Goal: Find specific page/section: Find specific page/section

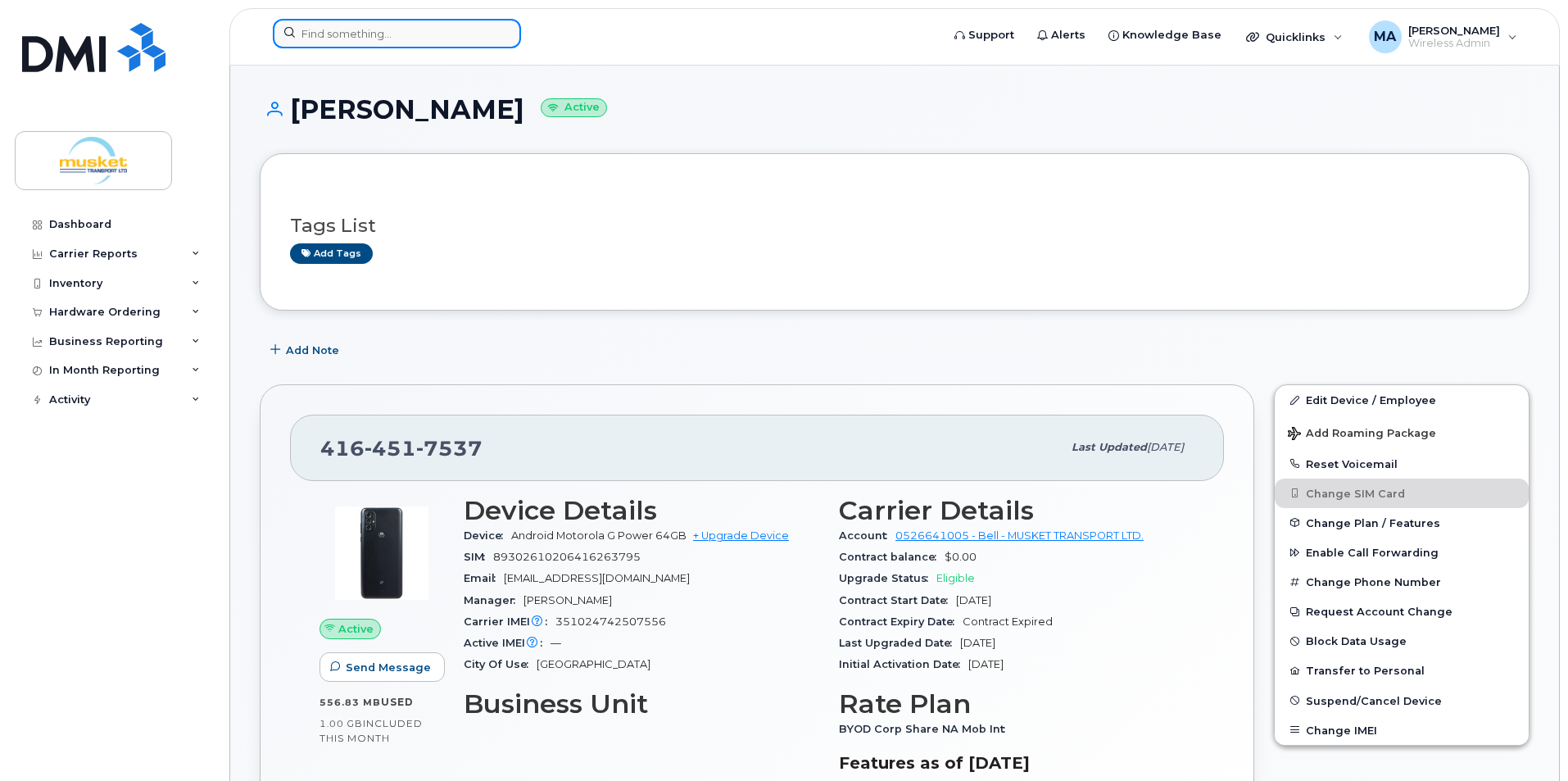
click at [389, 41] on input at bounding box center [397, 33] width 248 height 30
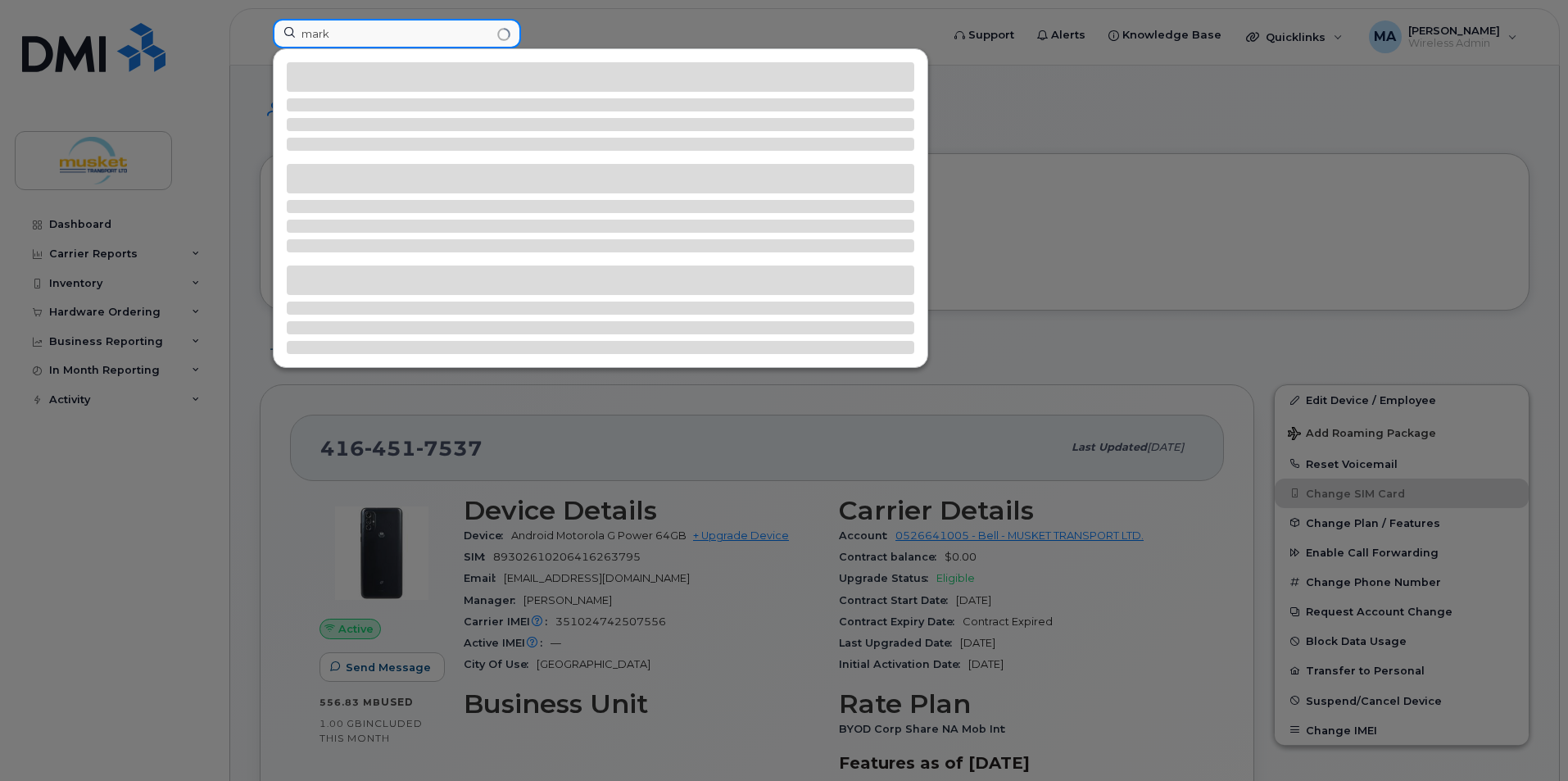
type input "mark"
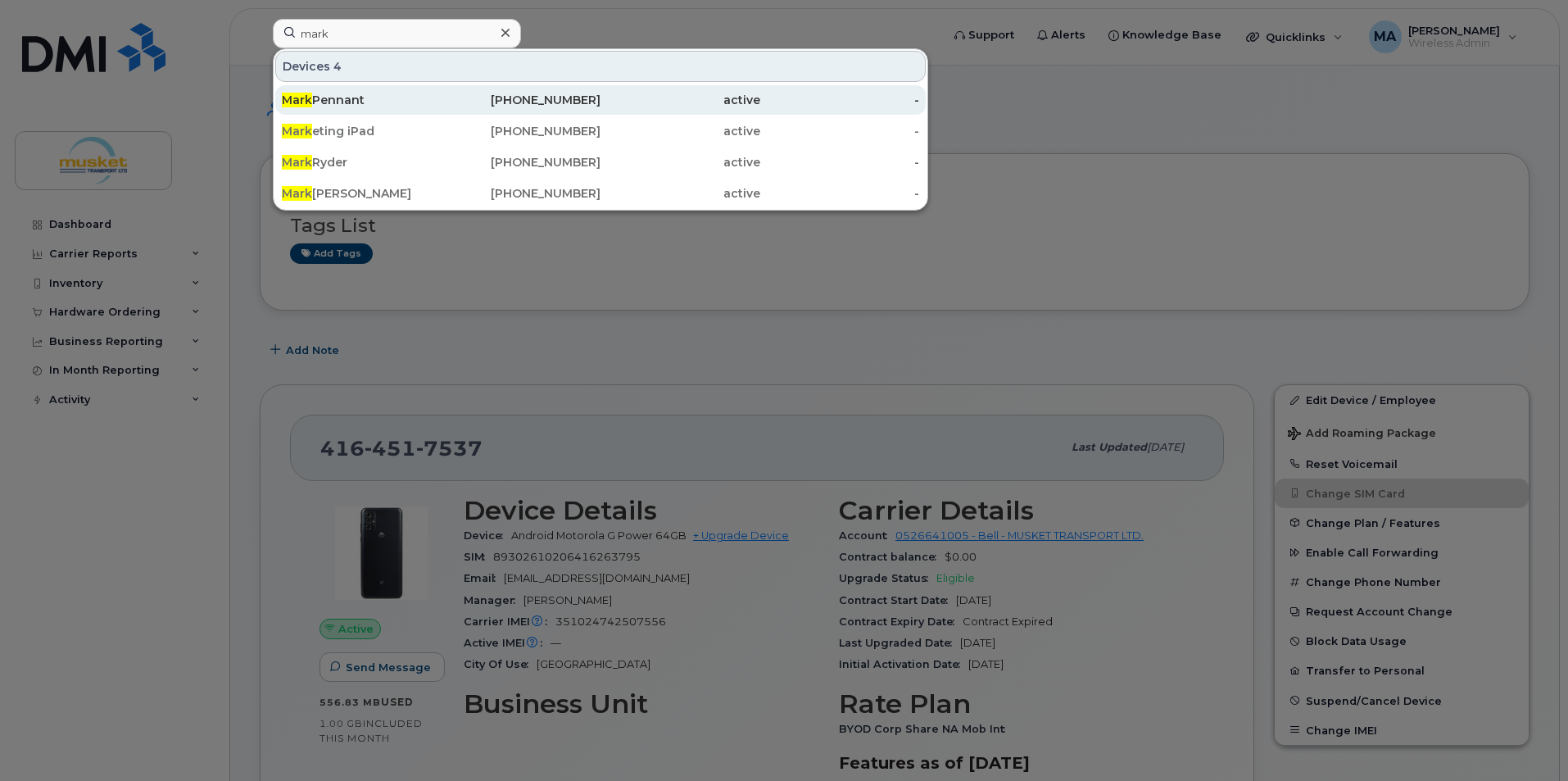
click at [367, 95] on div "Mark Pennant" at bounding box center [361, 99] width 160 height 16
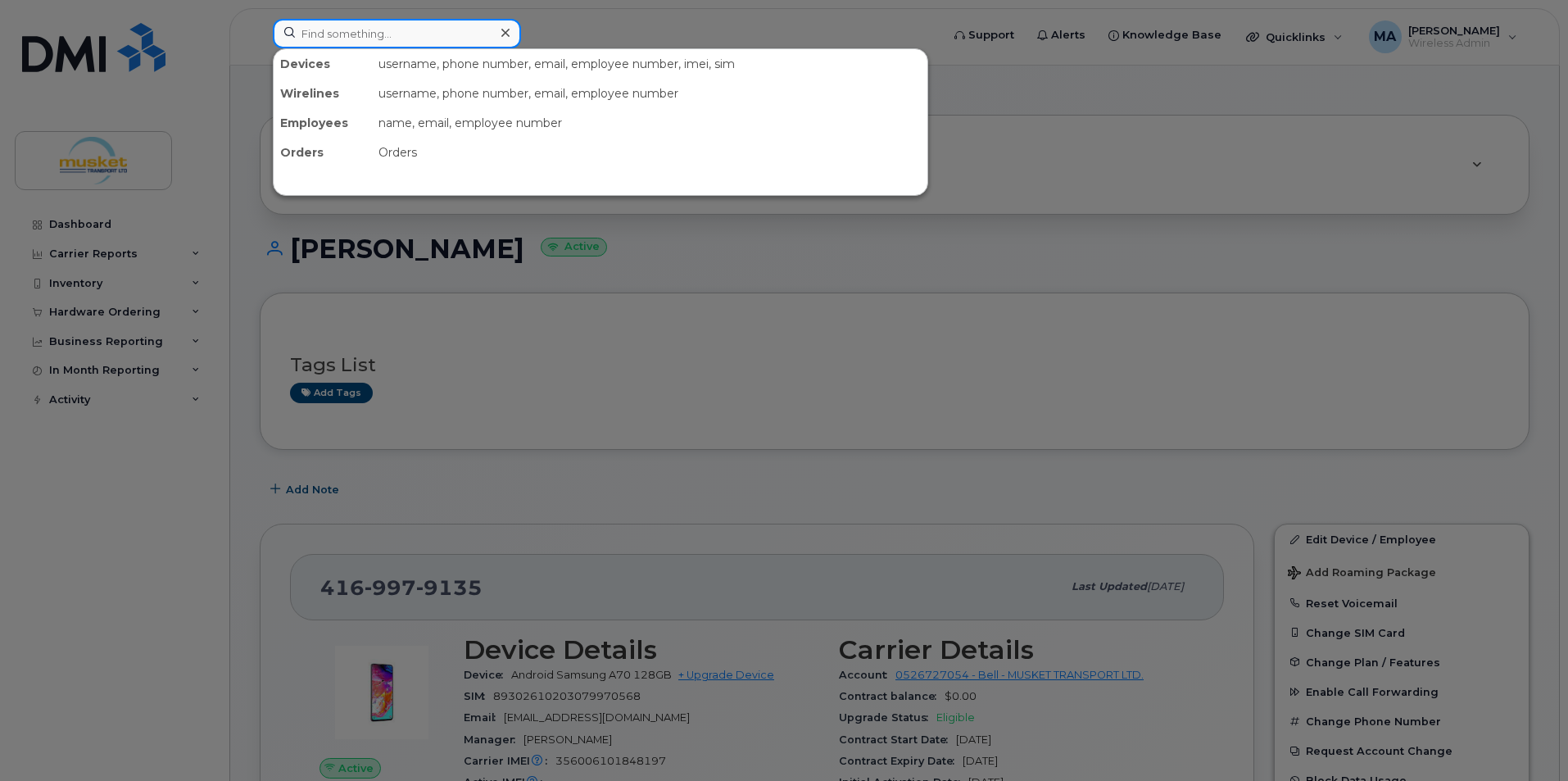
click at [323, 31] on input at bounding box center [397, 33] width 248 height 30
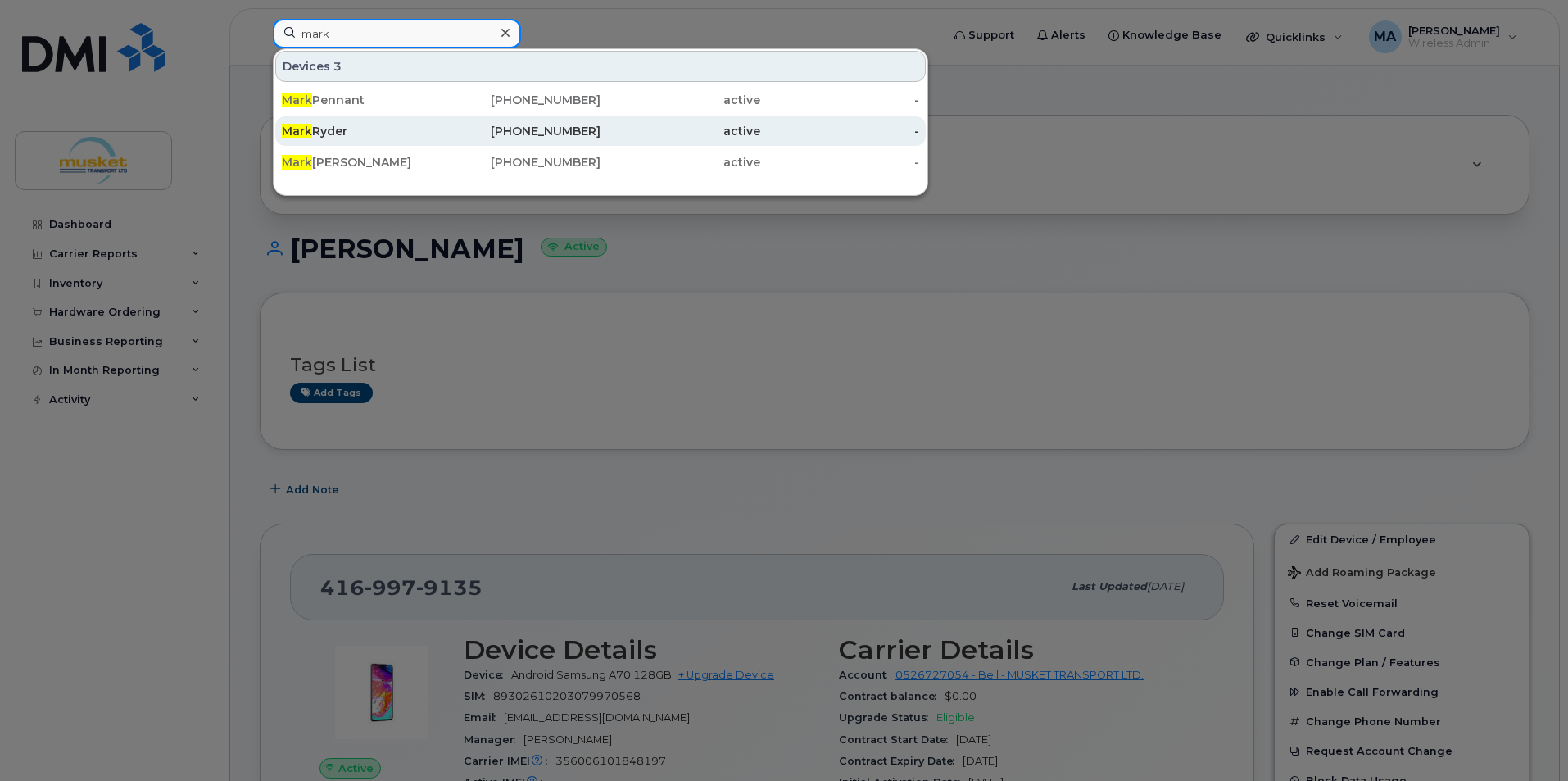
type input "mark"
click at [629, 125] on div "active" at bounding box center [679, 131] width 160 height 16
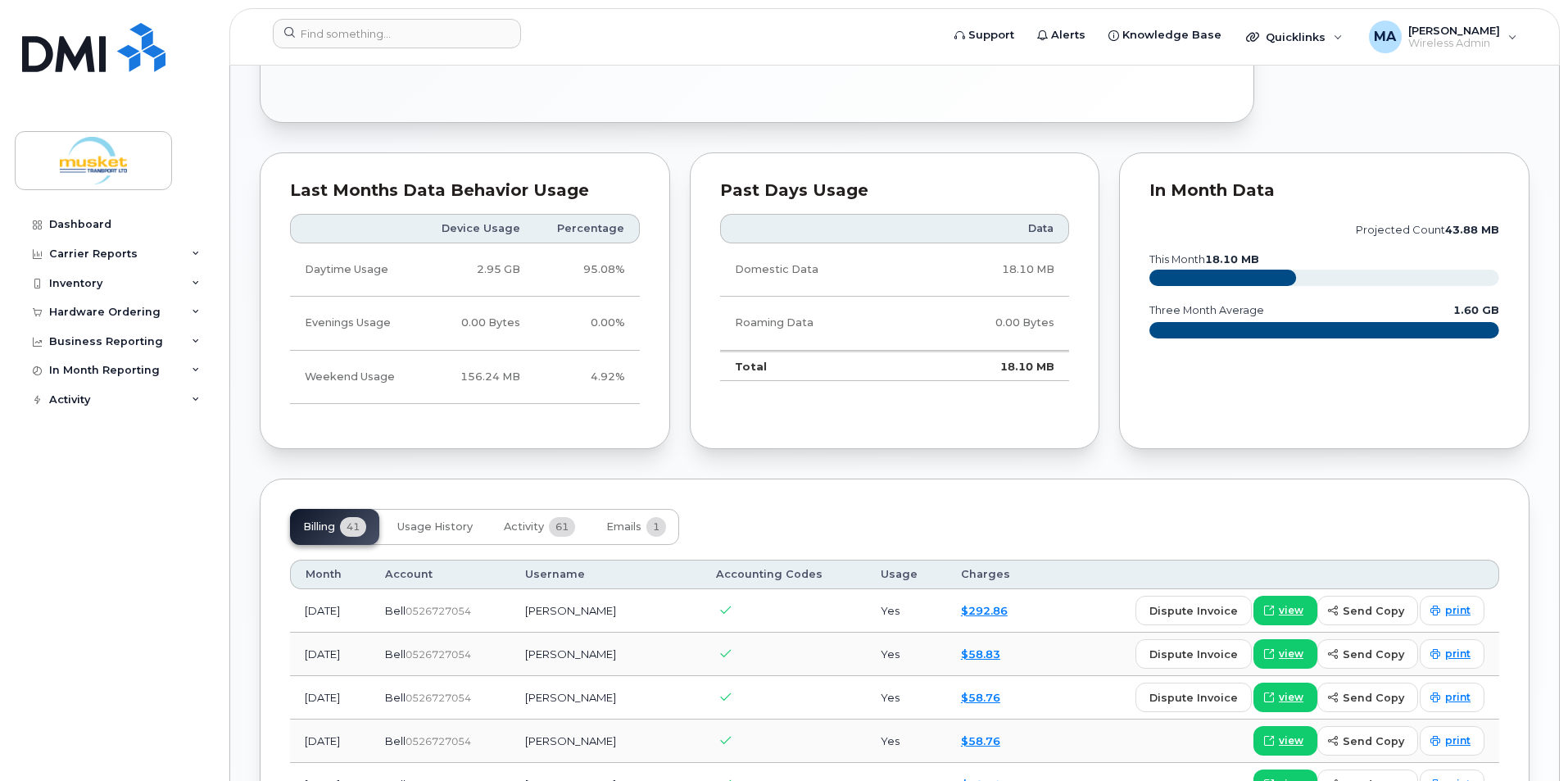
scroll to position [819, 0]
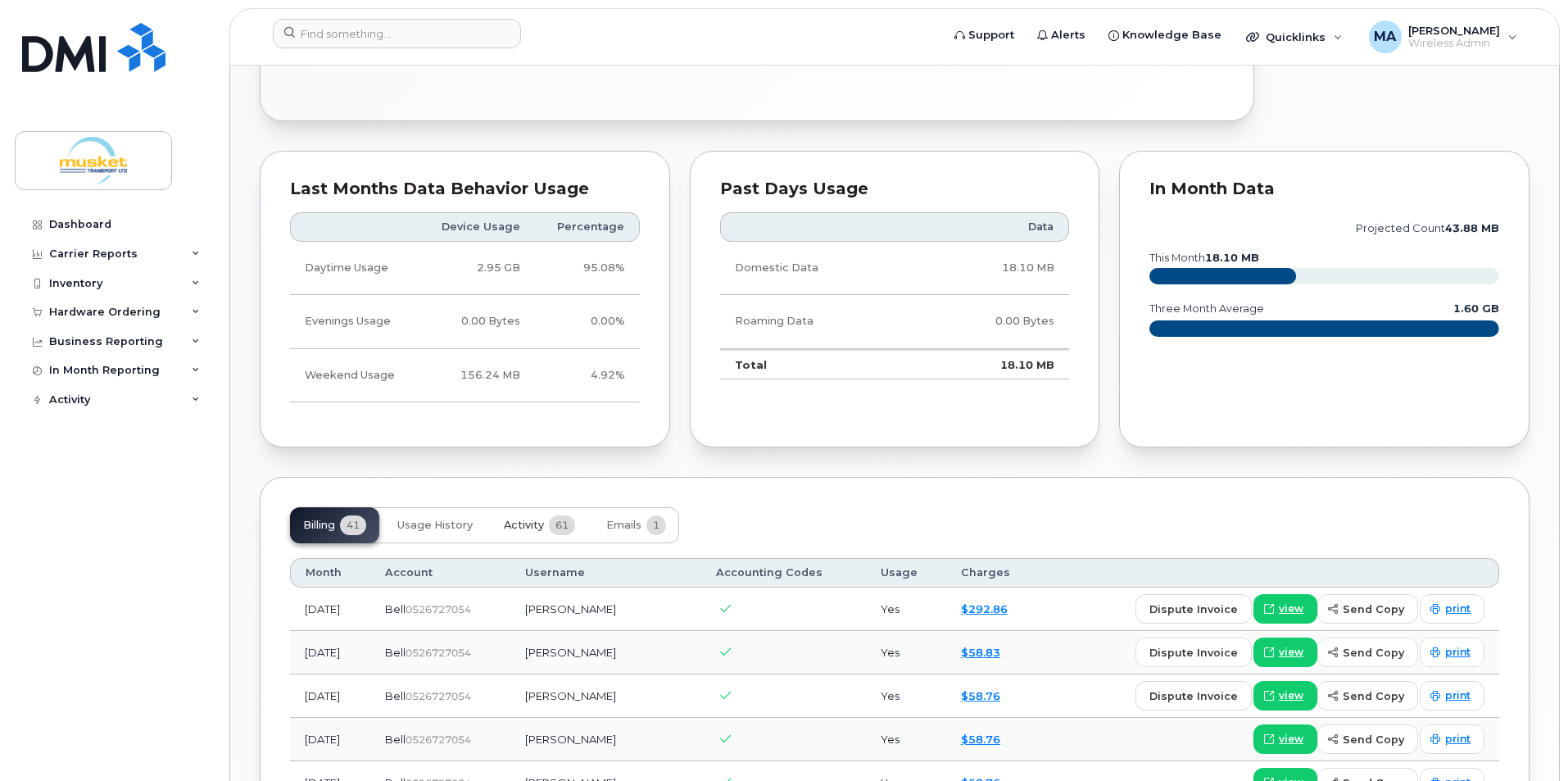
click at [555, 518] on span "61" at bounding box center [562, 525] width 26 height 20
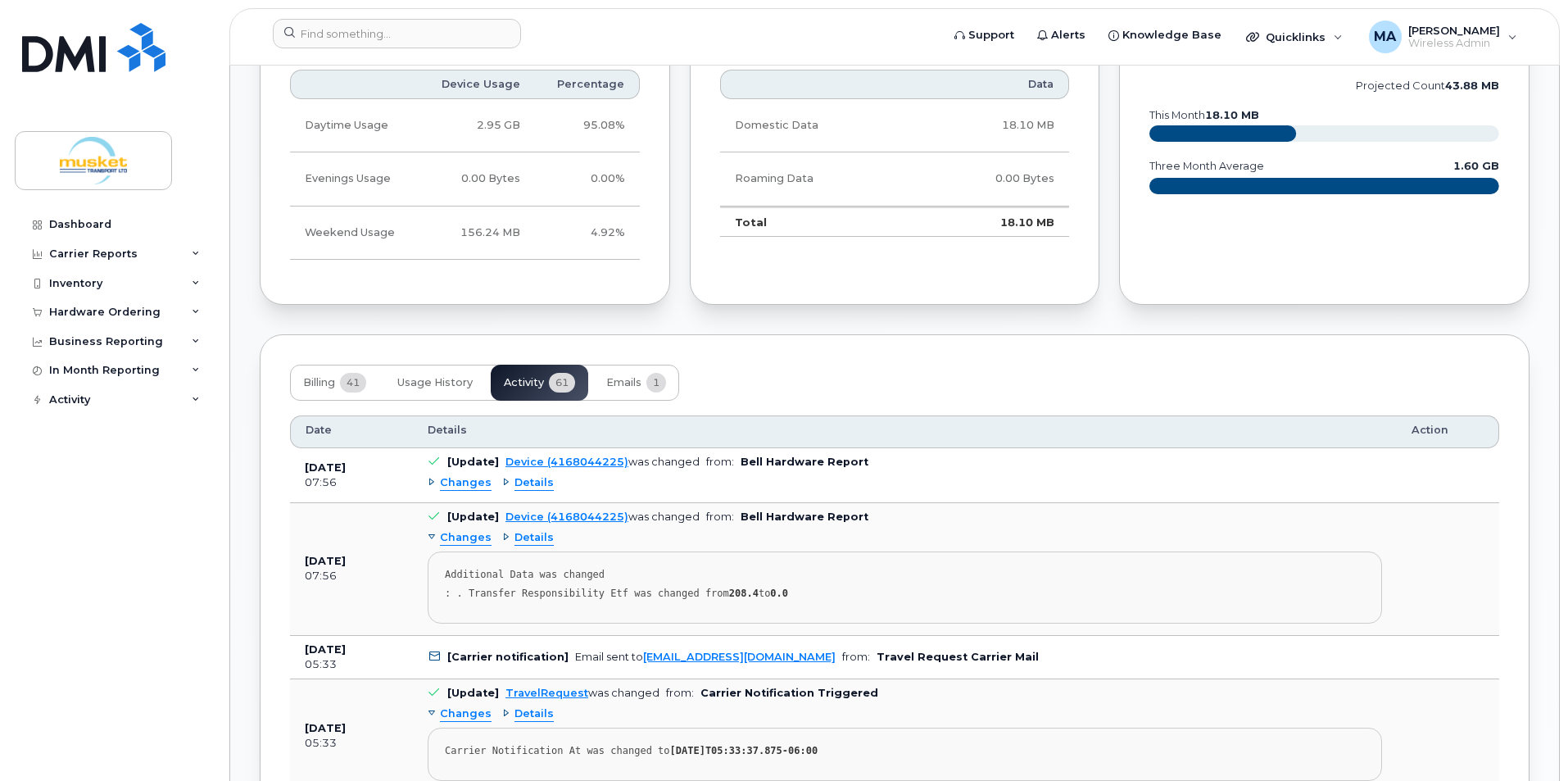
scroll to position [983, 0]
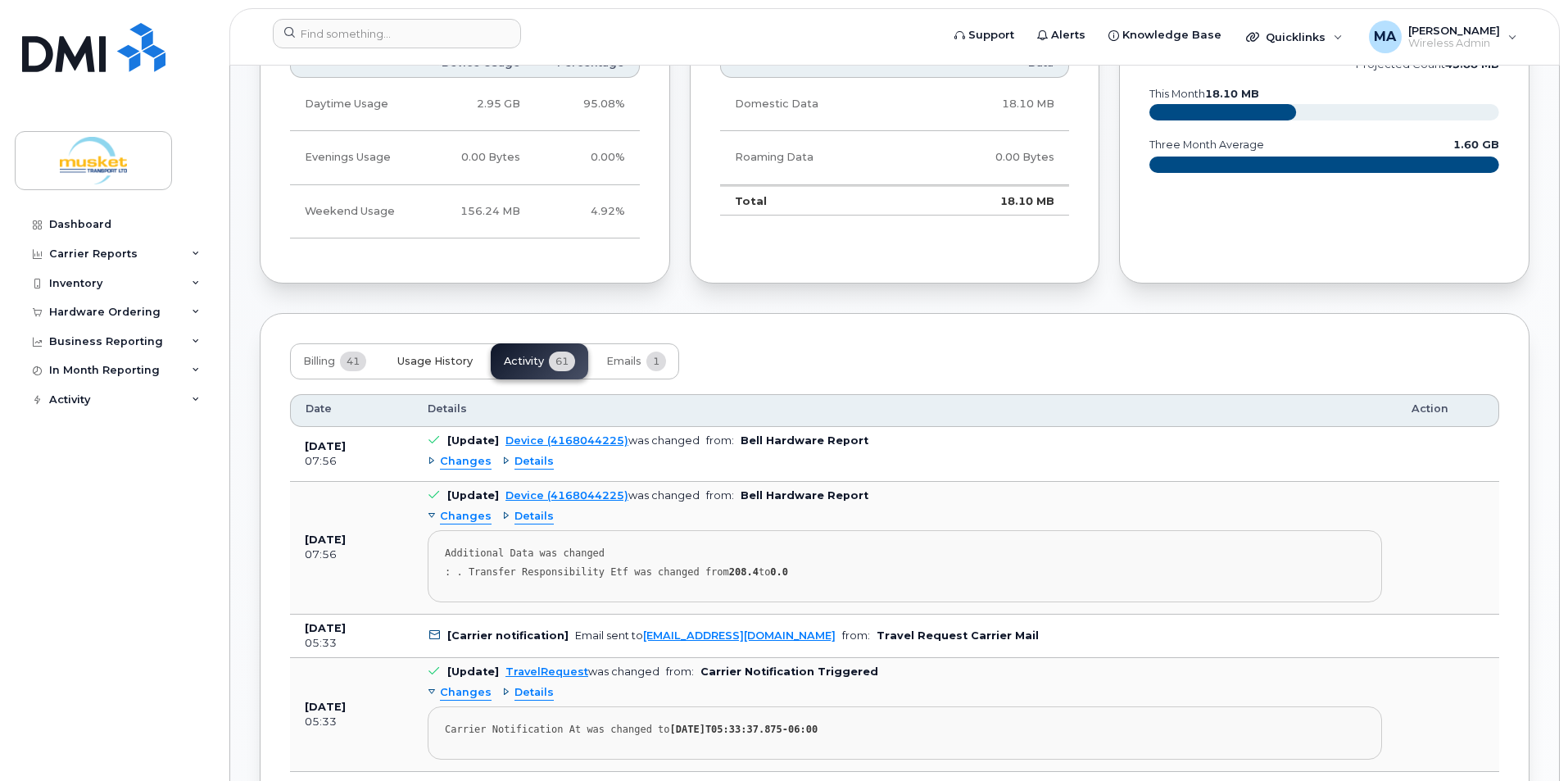
click at [421, 374] on button "Usage History" at bounding box center [434, 361] width 102 height 36
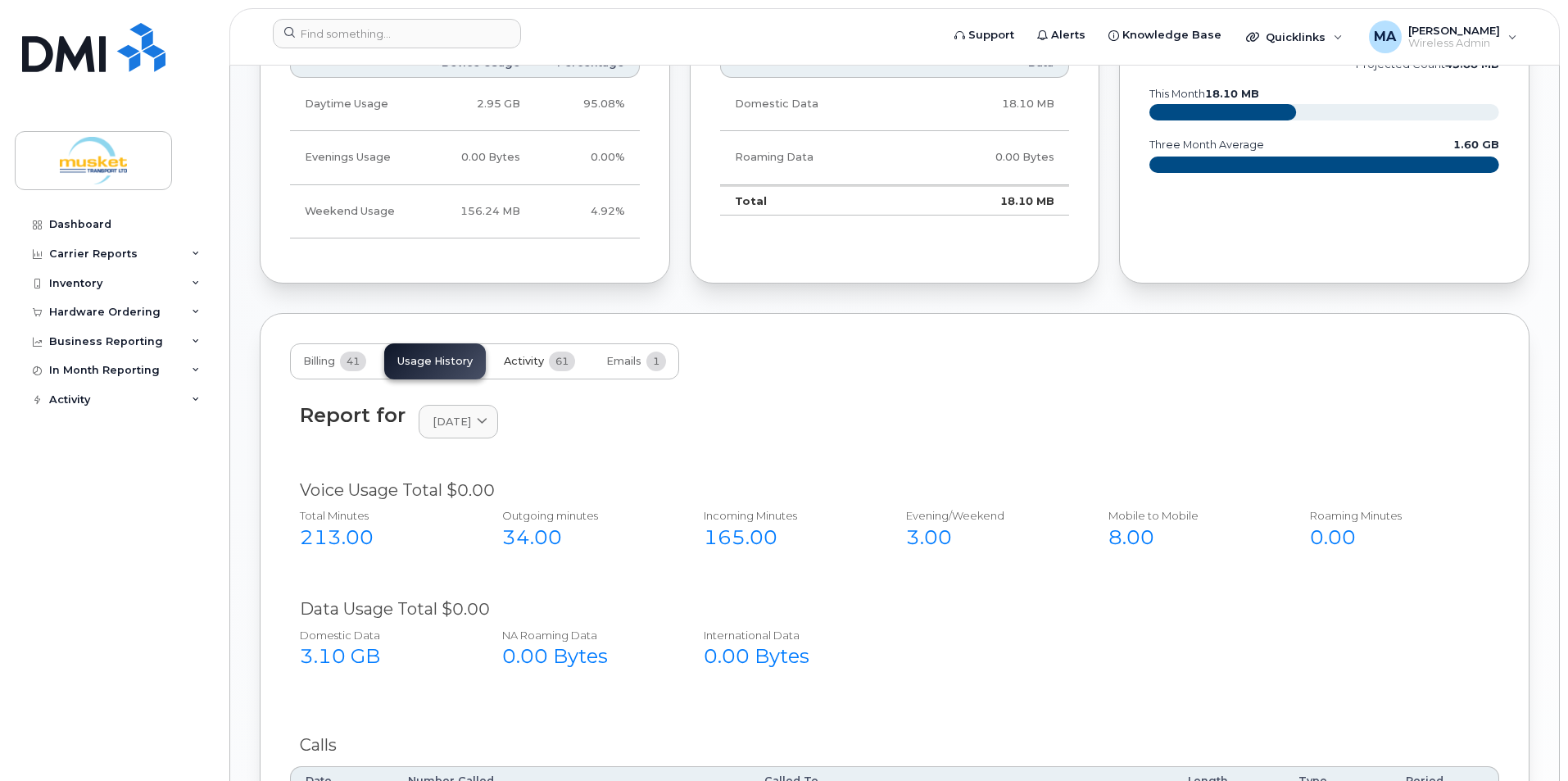
click at [533, 362] on span "Activity" at bounding box center [523, 361] width 40 height 13
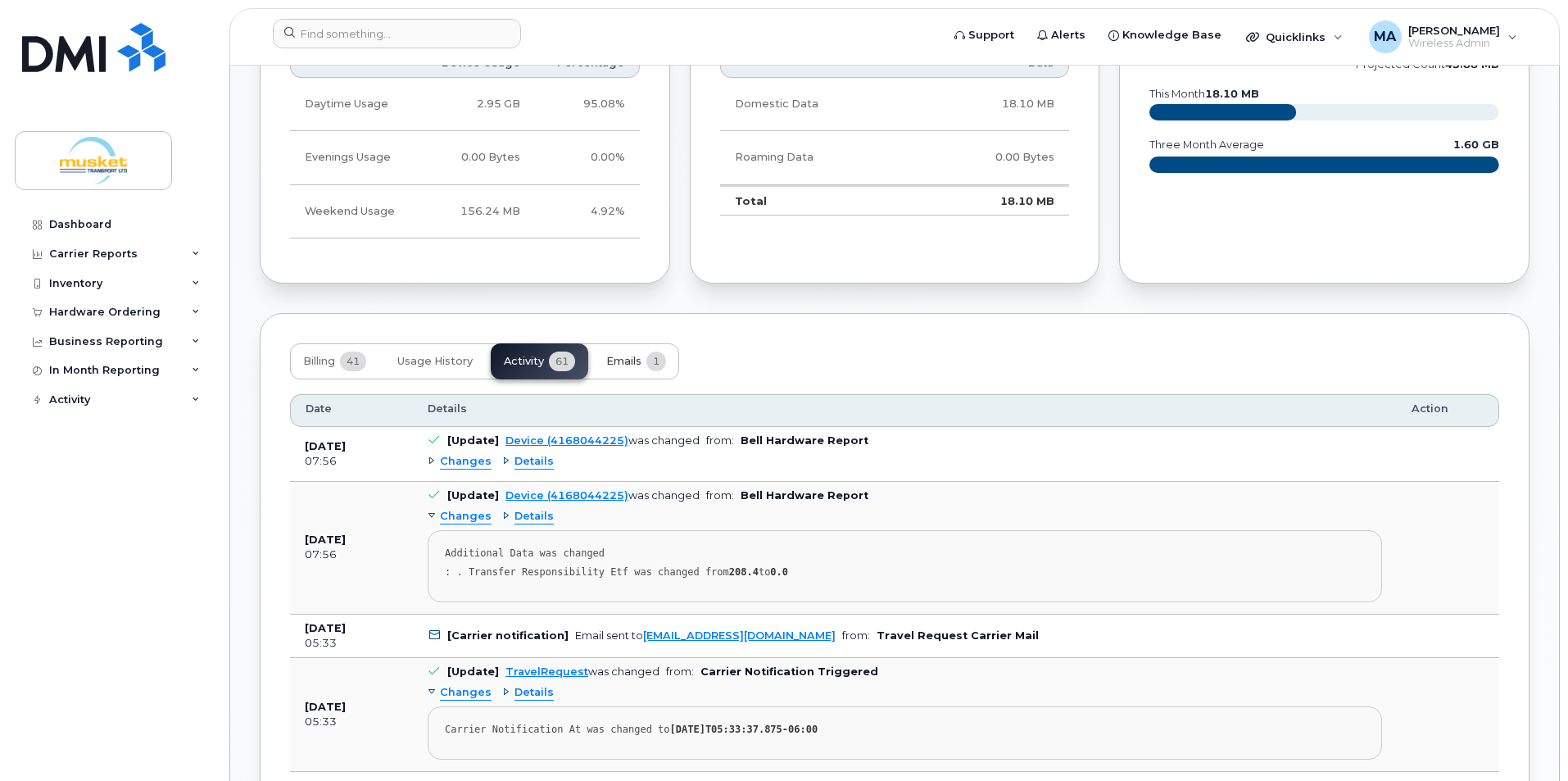
click at [636, 363] on span "Emails" at bounding box center [623, 361] width 35 height 13
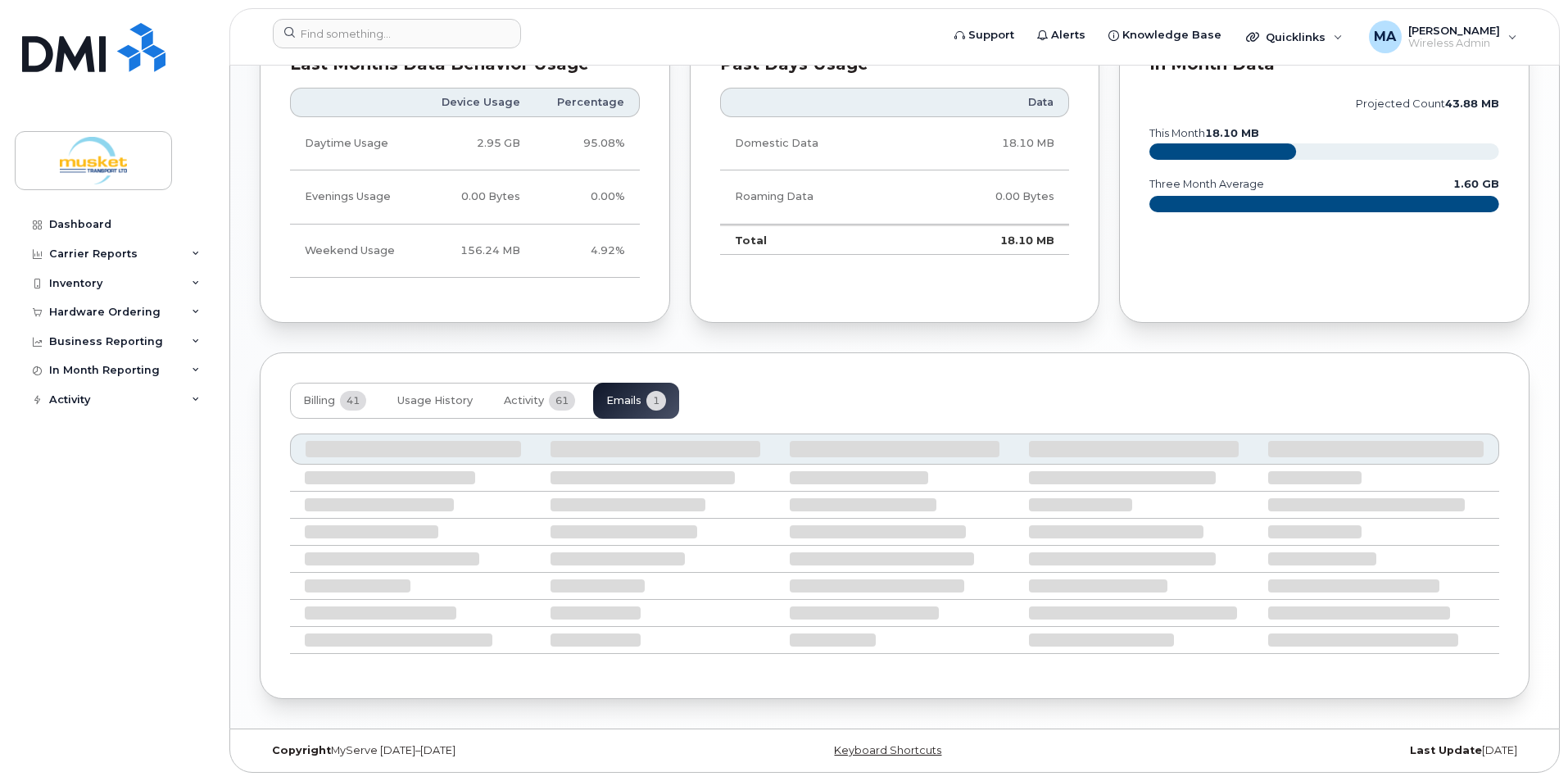
scroll to position [782, 0]
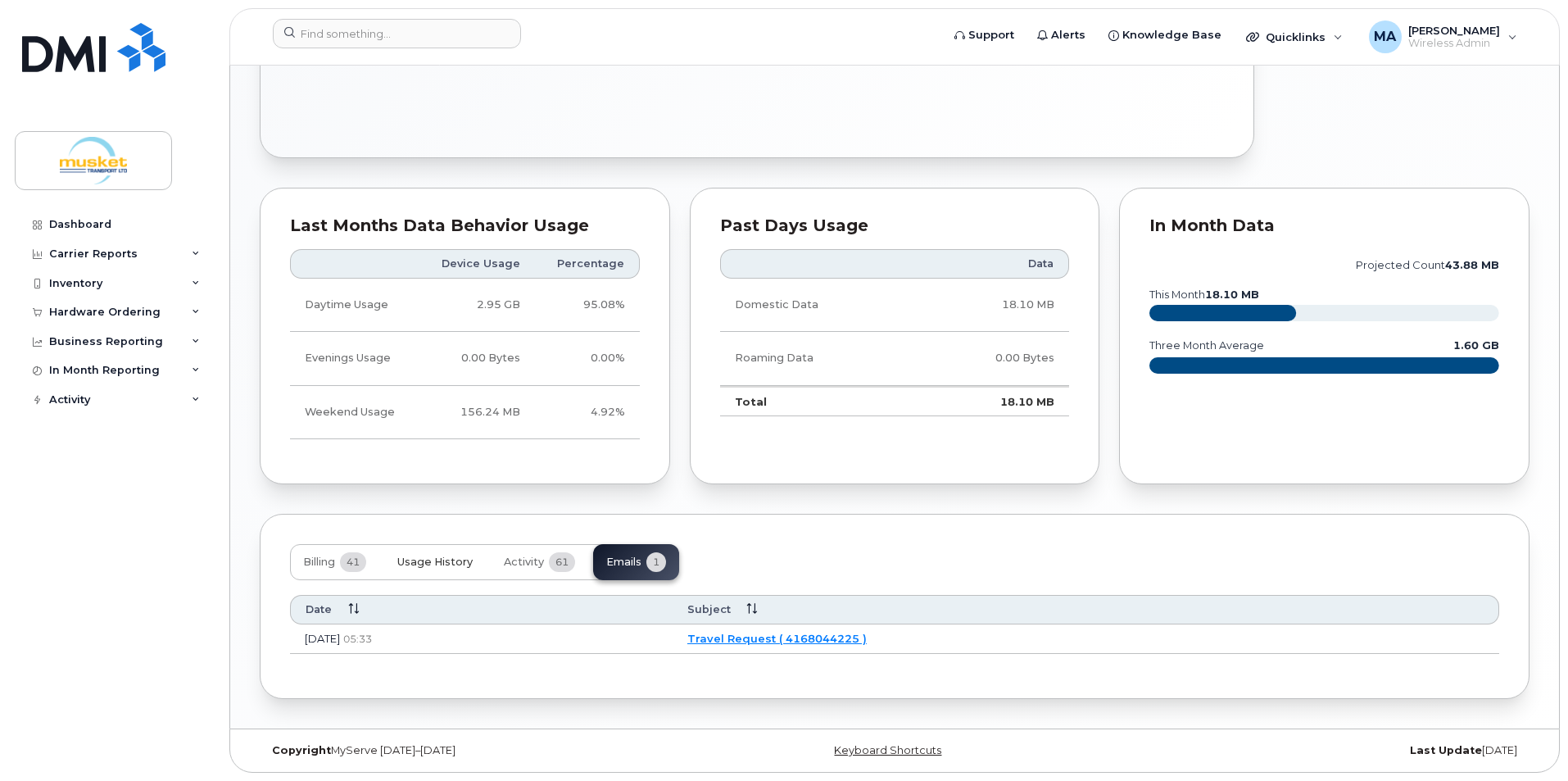
click at [439, 552] on button "Usage History" at bounding box center [434, 562] width 102 height 36
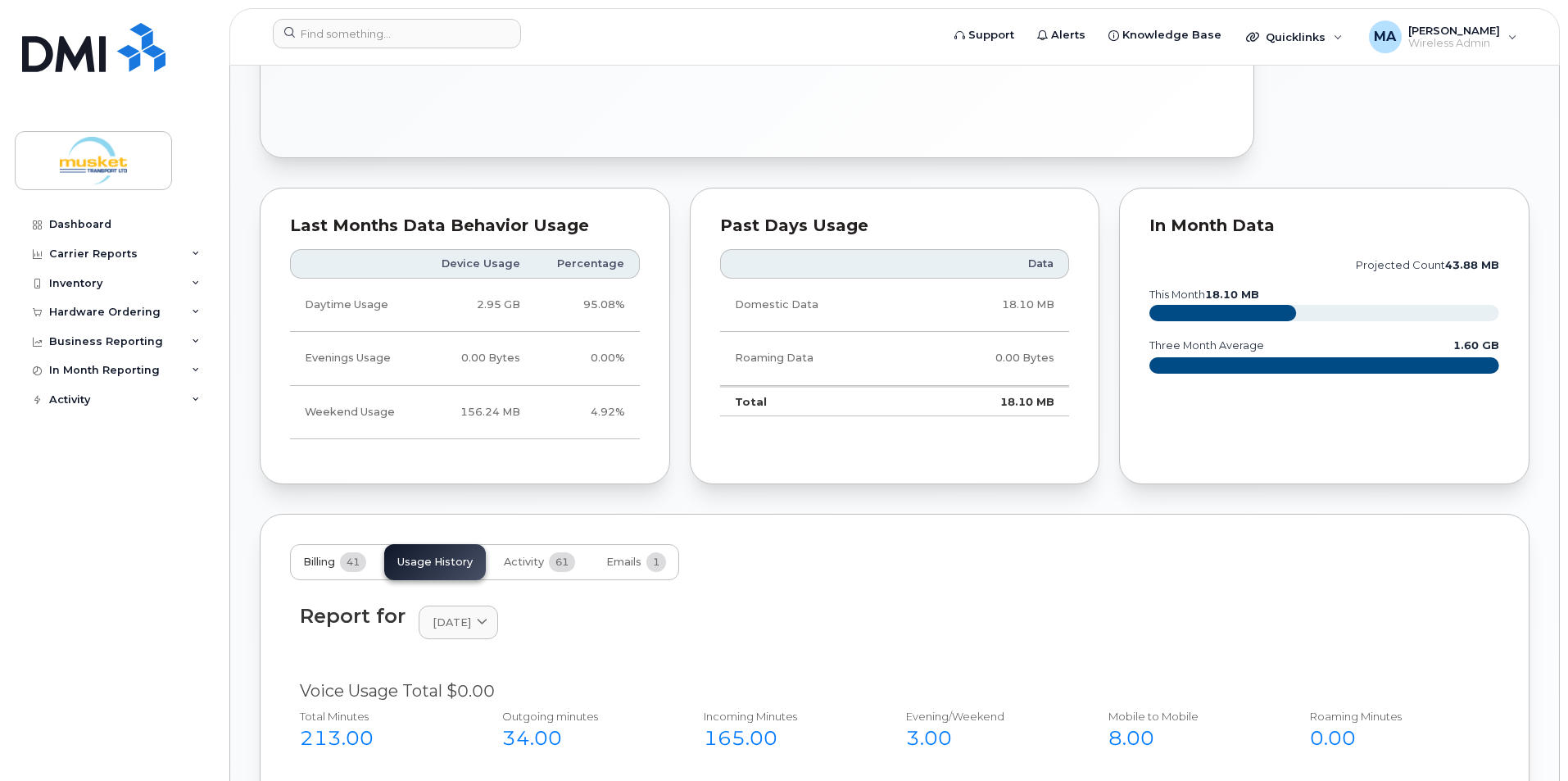
click at [316, 568] on span "Billing" at bounding box center [318, 562] width 32 height 13
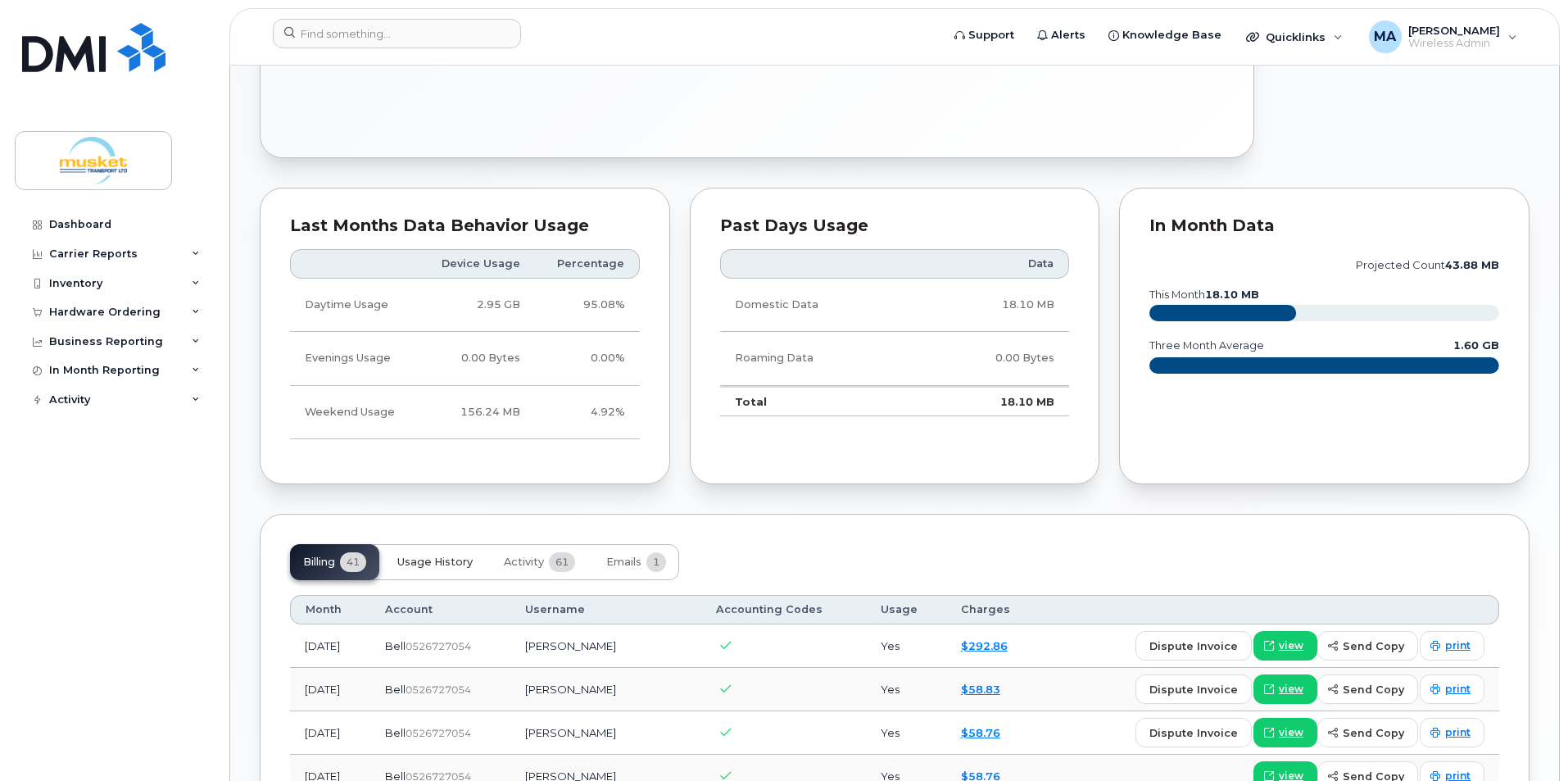
click at [466, 558] on span "Usage History" at bounding box center [434, 562] width 75 height 13
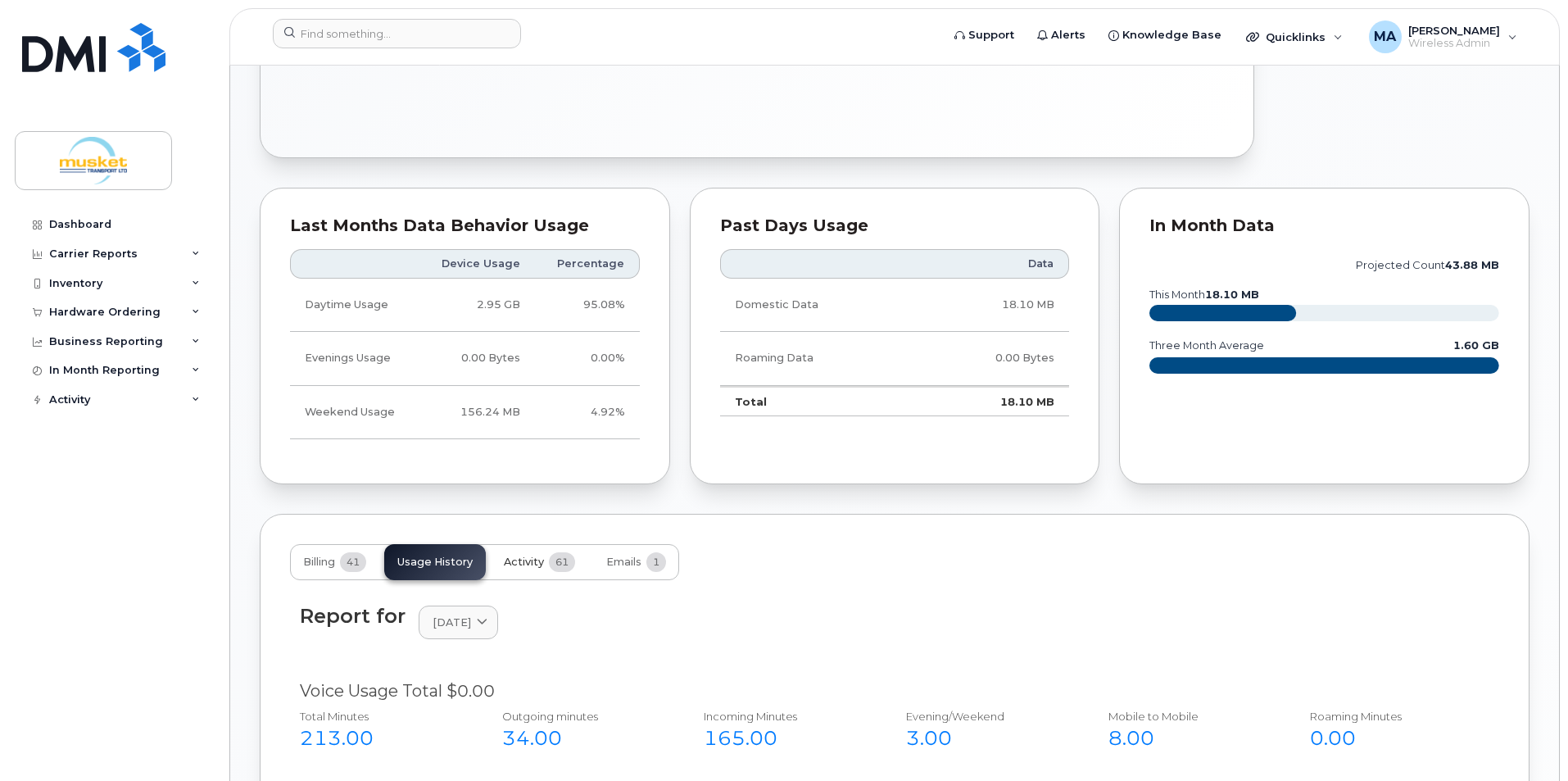
click at [539, 562] on span "Activity" at bounding box center [523, 562] width 40 height 13
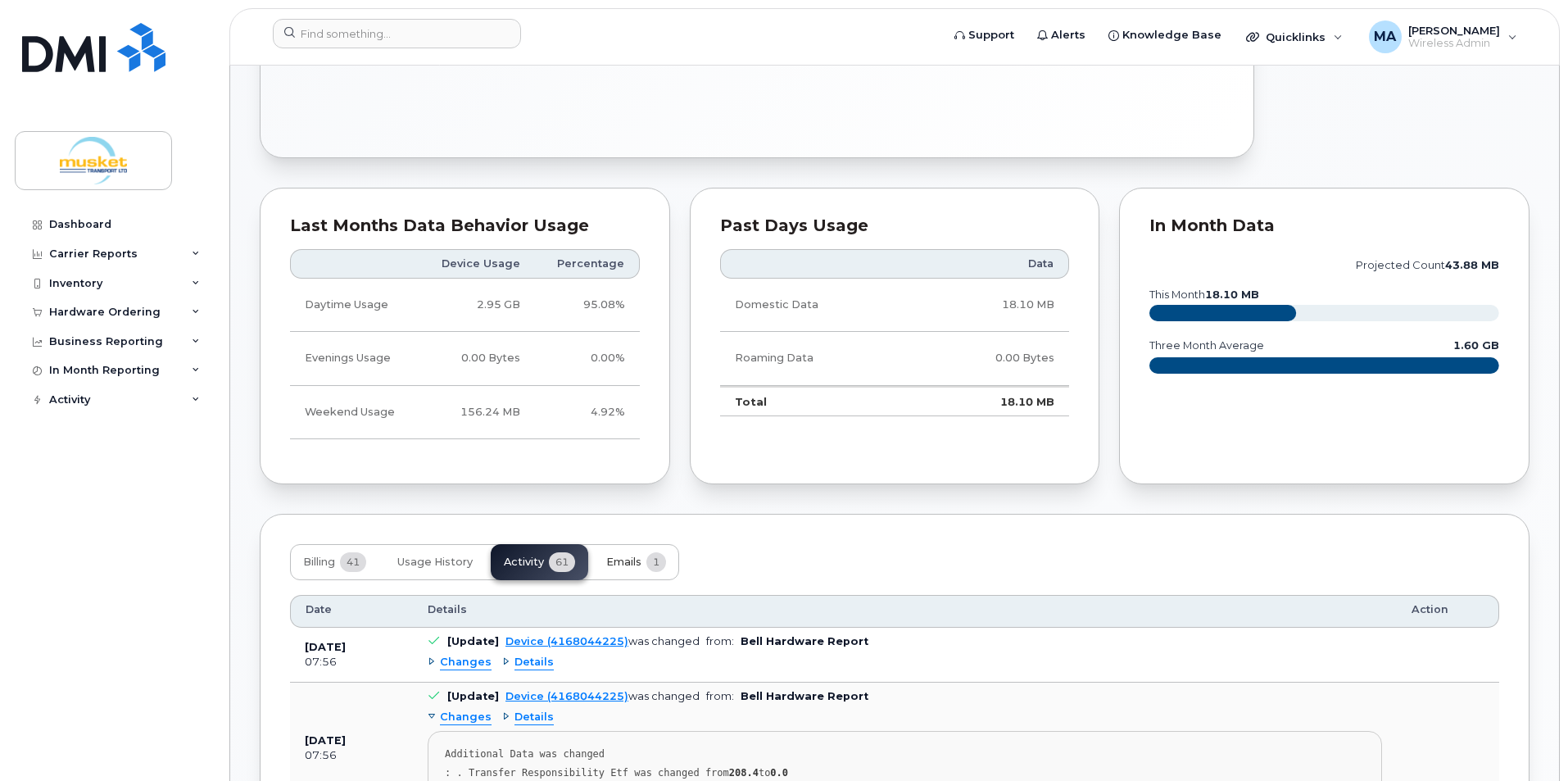
click at [639, 559] on span "Emails" at bounding box center [623, 562] width 35 height 13
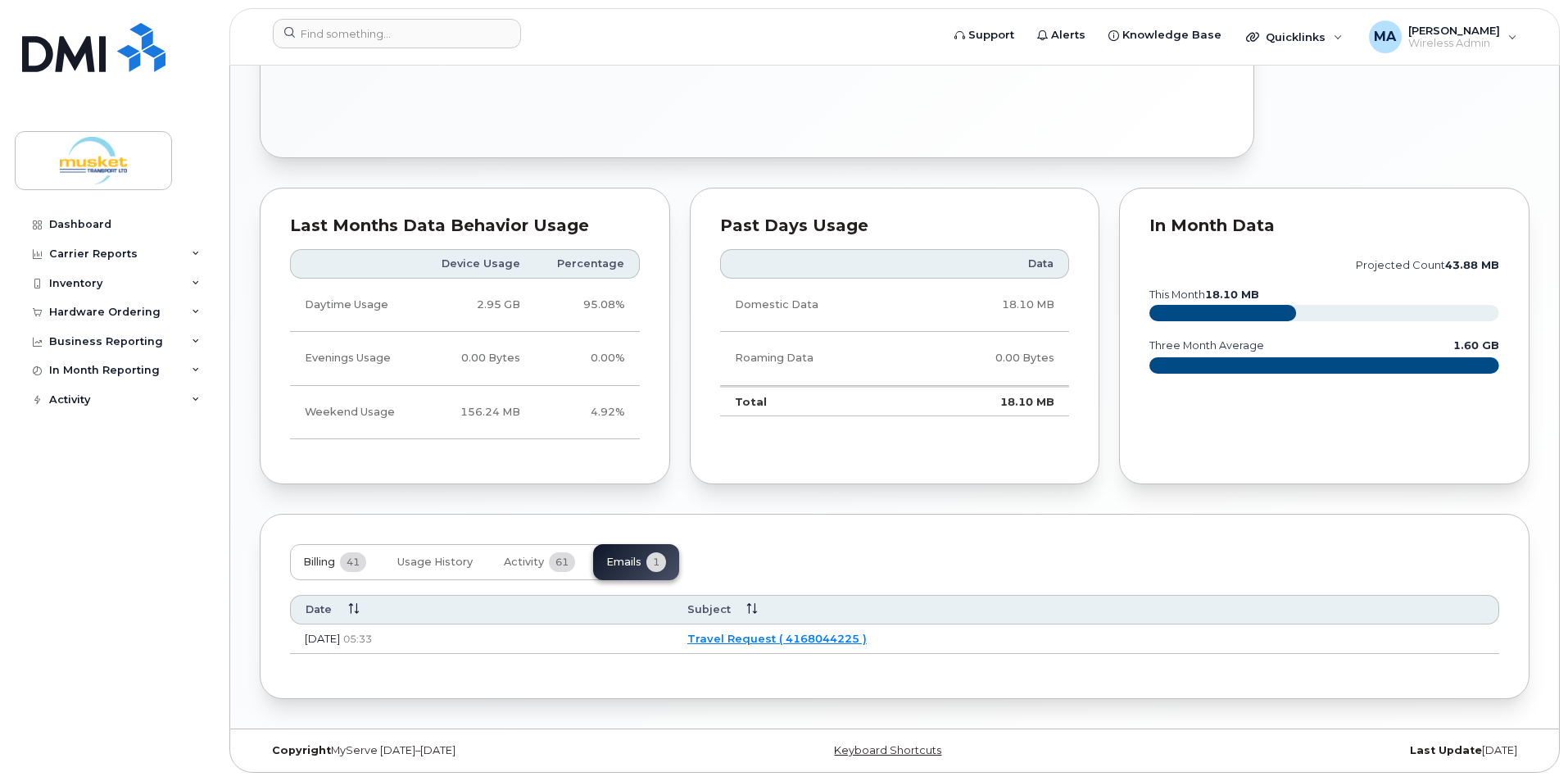
click at [331, 562] on span "Billing" at bounding box center [318, 562] width 32 height 13
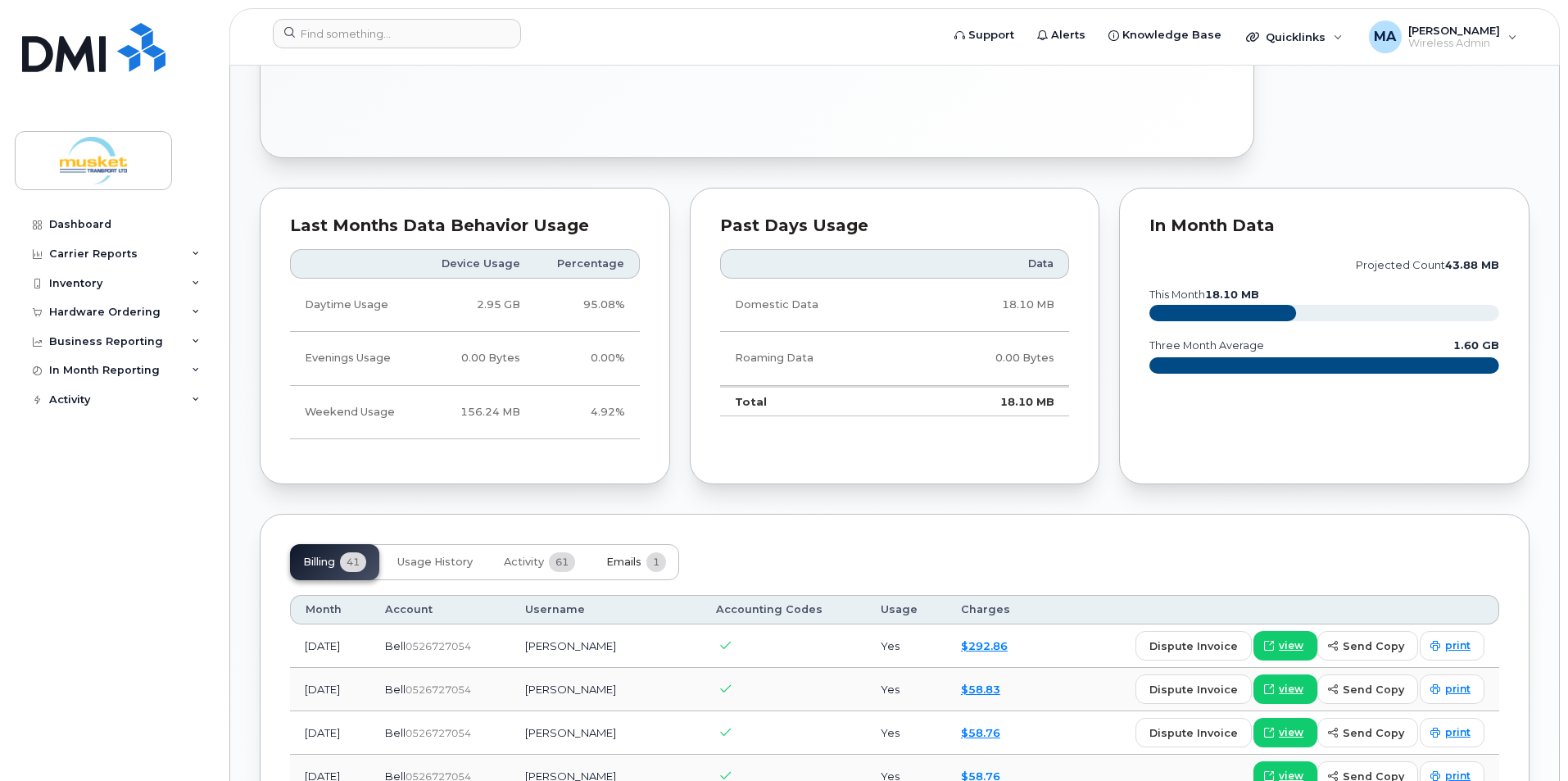
click at [639, 563] on span "Emails" at bounding box center [623, 562] width 35 height 13
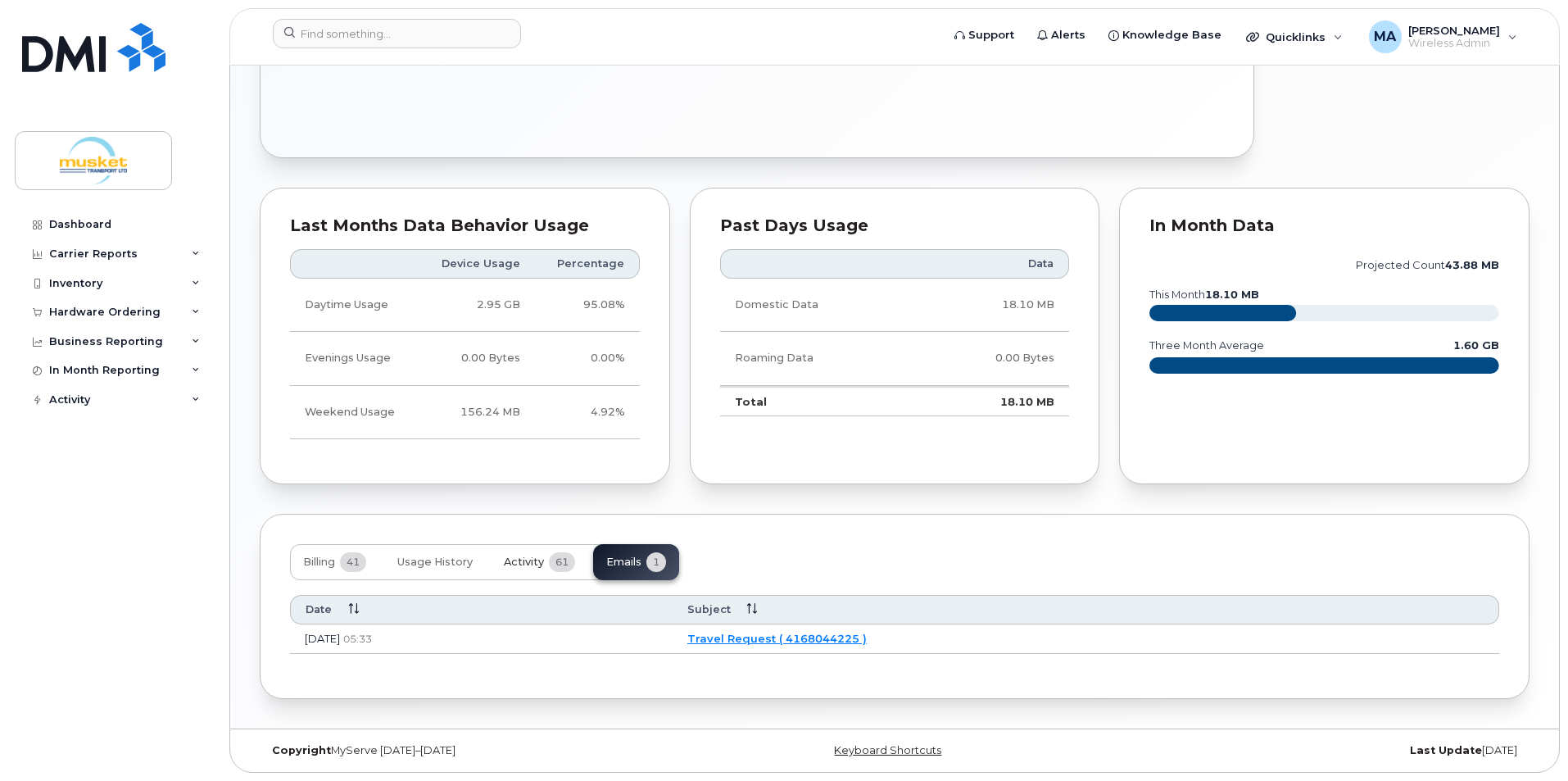
click at [563, 563] on span "61" at bounding box center [562, 562] width 26 height 20
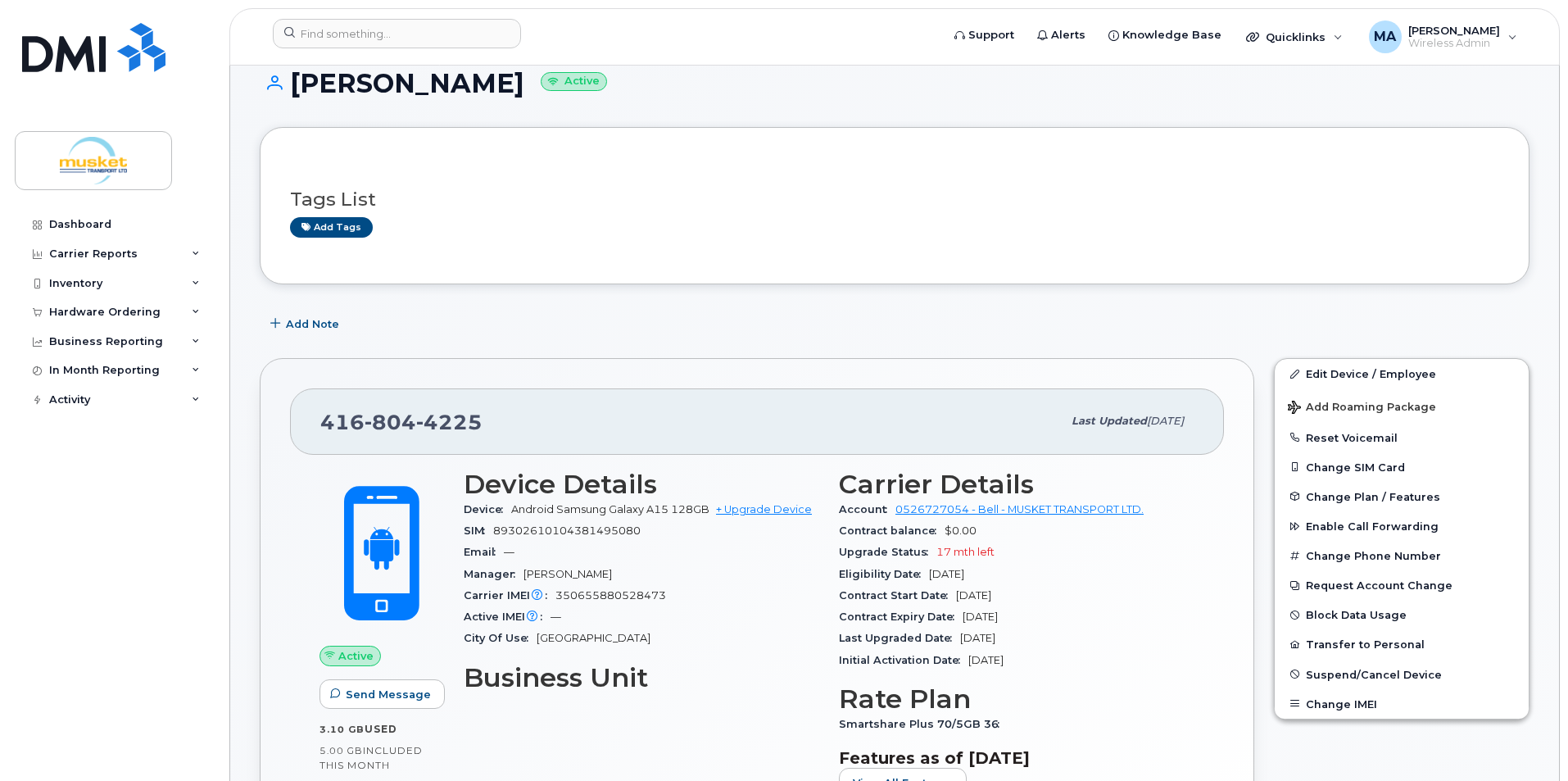
scroll to position [0, 0]
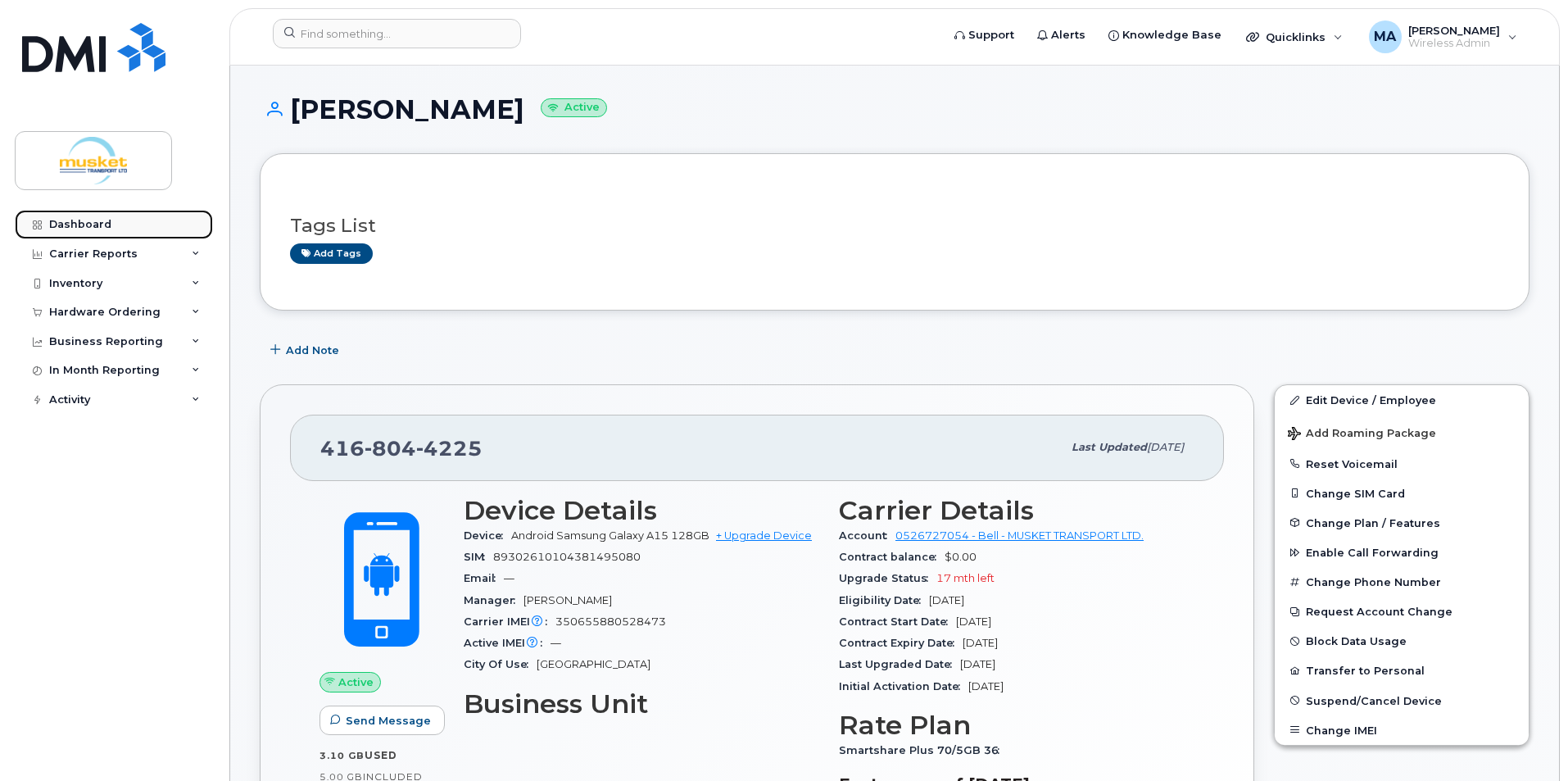
click at [76, 216] on link "Dashboard" at bounding box center [114, 224] width 198 height 30
